Goal: Task Accomplishment & Management: Use online tool/utility

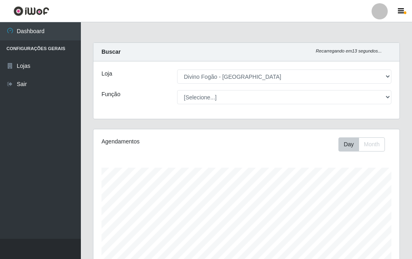
select select "499"
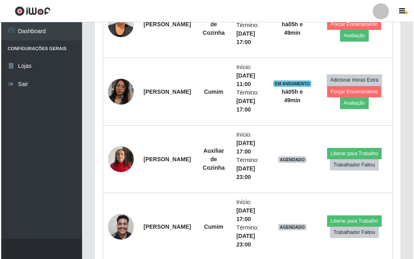
scroll to position [404, 0]
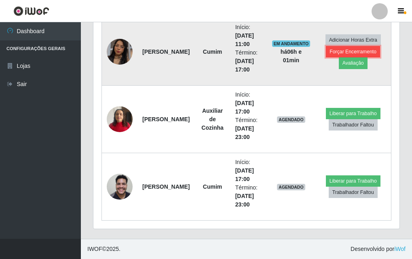
click at [366, 52] on button "Forçar Encerramento" at bounding box center [353, 51] width 54 height 11
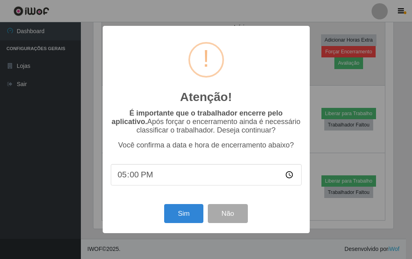
scroll to position [168, 302]
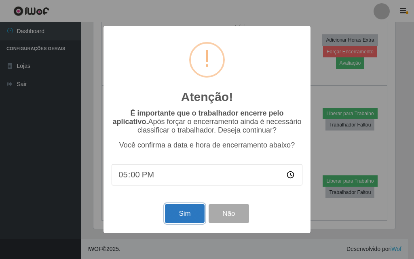
click at [177, 220] on button "Sim" at bounding box center [184, 213] width 39 height 19
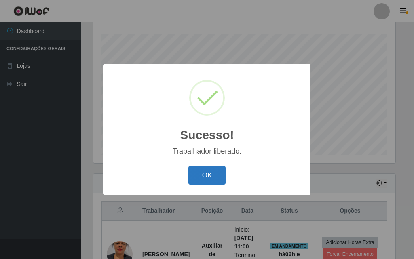
click at [217, 172] on button "OK" at bounding box center [208, 175] width 38 height 19
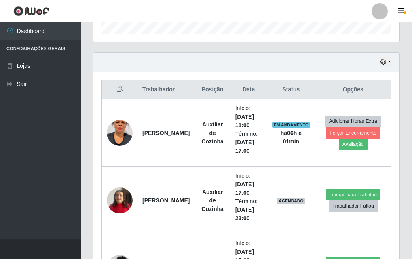
scroll to position [296, 0]
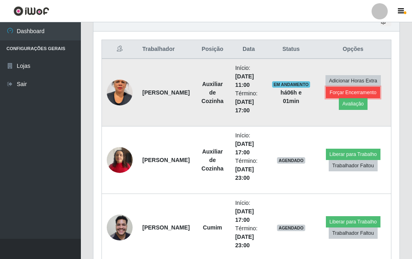
click at [358, 93] on button "Forçar Encerramento" at bounding box center [353, 92] width 54 height 11
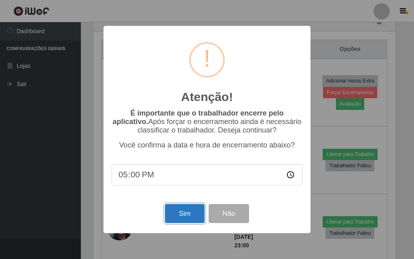
click at [182, 216] on button "Sim" at bounding box center [184, 213] width 39 height 19
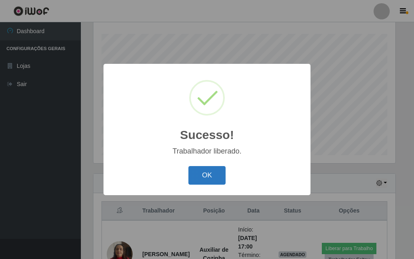
click at [202, 175] on button "OK" at bounding box center [208, 175] width 38 height 19
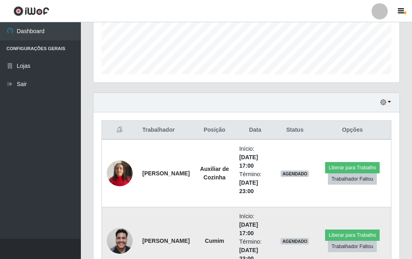
scroll to position [269, 0]
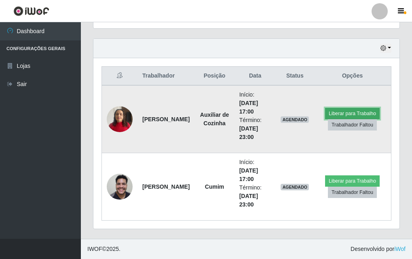
click at [369, 113] on button "Liberar para Trabalho" at bounding box center [352, 113] width 55 height 11
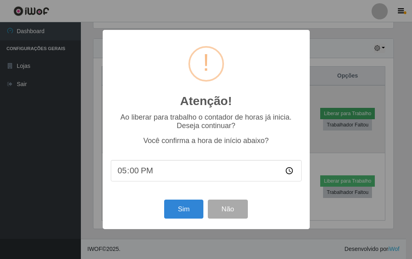
scroll to position [168, 302]
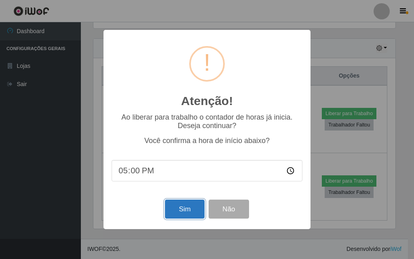
click at [182, 212] on button "Sim" at bounding box center [184, 209] width 39 height 19
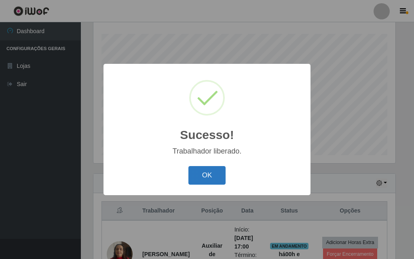
click at [197, 172] on button "OK" at bounding box center [208, 175] width 38 height 19
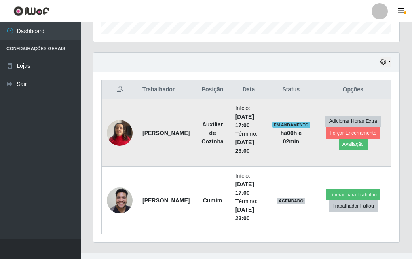
scroll to position [0, 0]
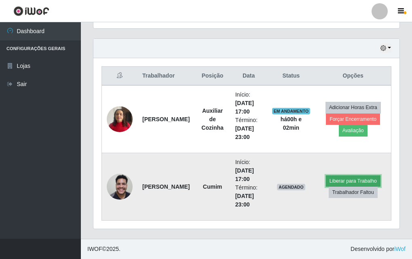
click at [364, 181] on button "Liberar para Trabalho" at bounding box center [353, 181] width 55 height 11
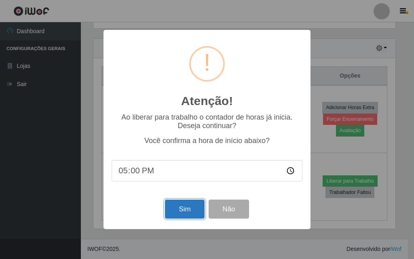
click at [184, 209] on button "Sim" at bounding box center [184, 209] width 39 height 19
